Goal: Navigation & Orientation: Find specific page/section

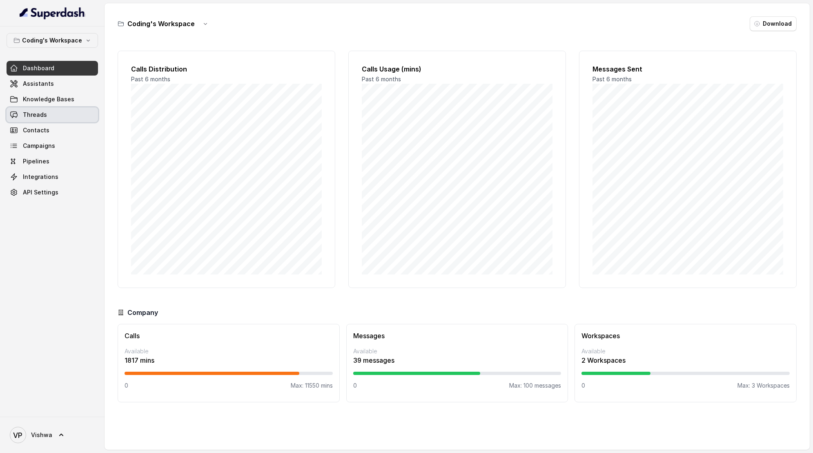
click at [38, 115] on span "Threads" at bounding box center [35, 115] width 24 height 8
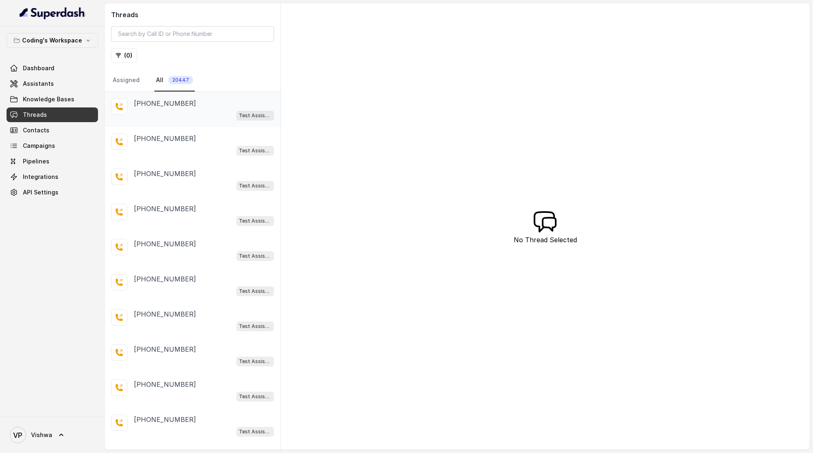
click at [163, 103] on p "+919322213838" at bounding box center [165, 103] width 62 height 10
